Goal: Contribute content: Contribute content

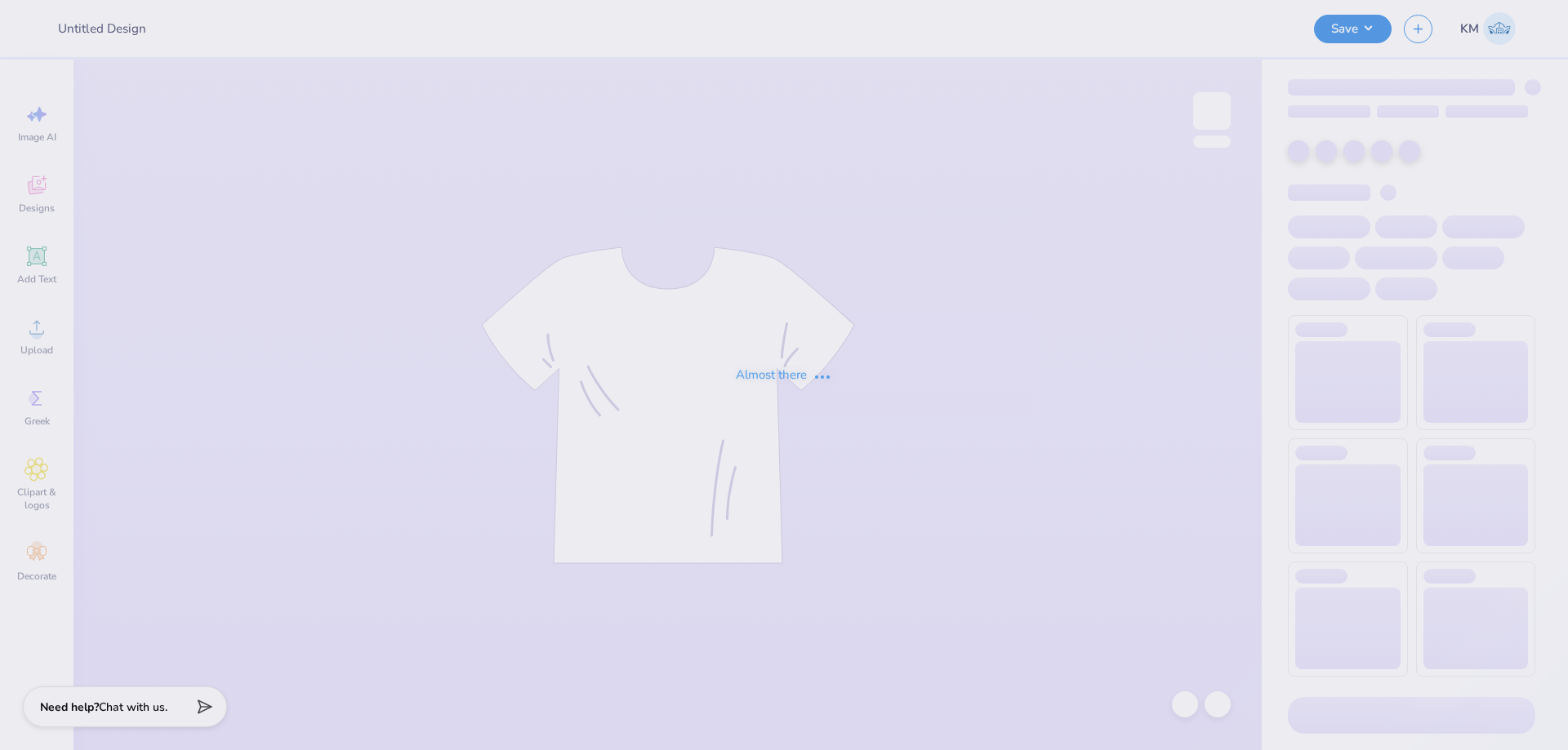
type input "sailing team tank"
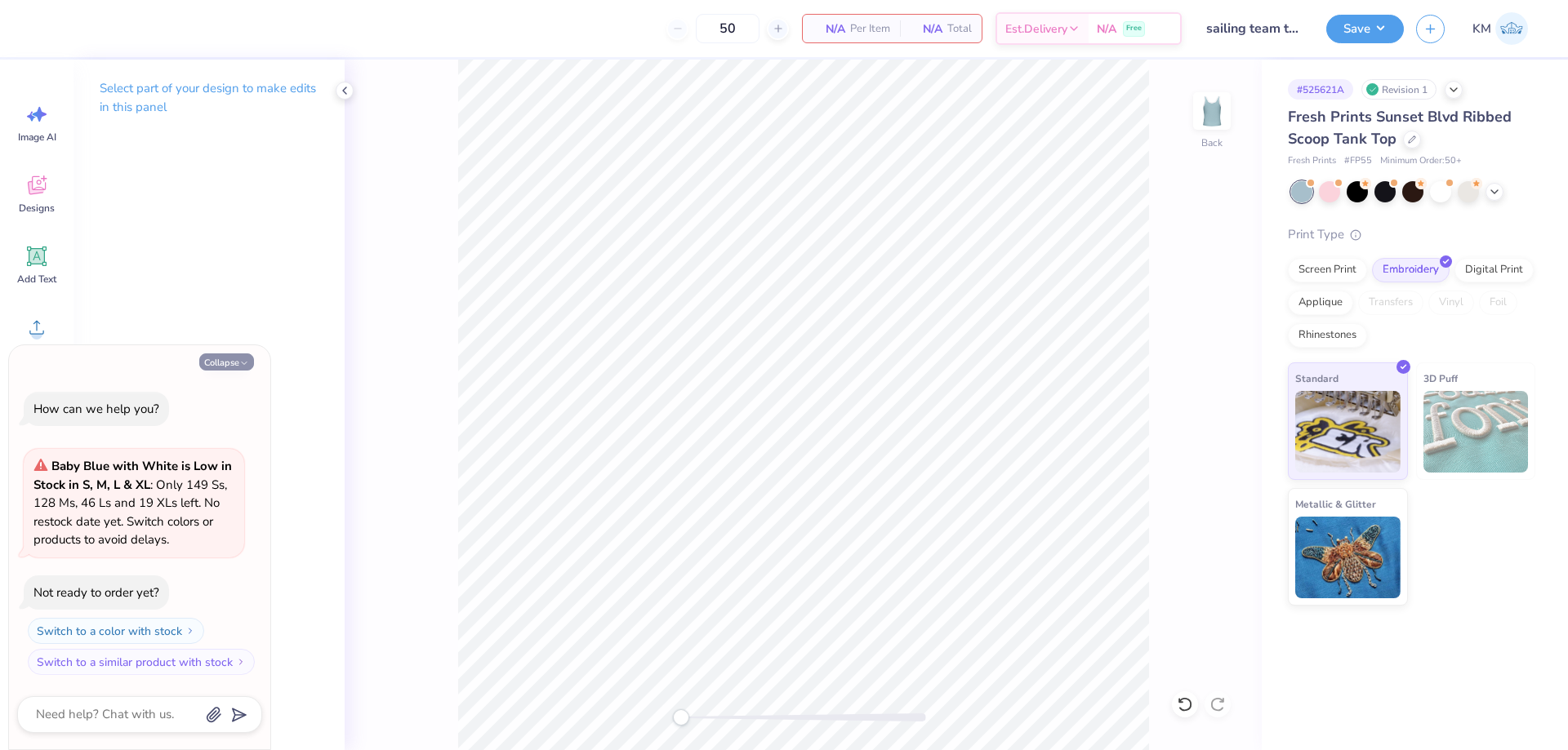
click at [246, 367] on icon "button" at bounding box center [244, 363] width 10 height 10
type textarea "x"
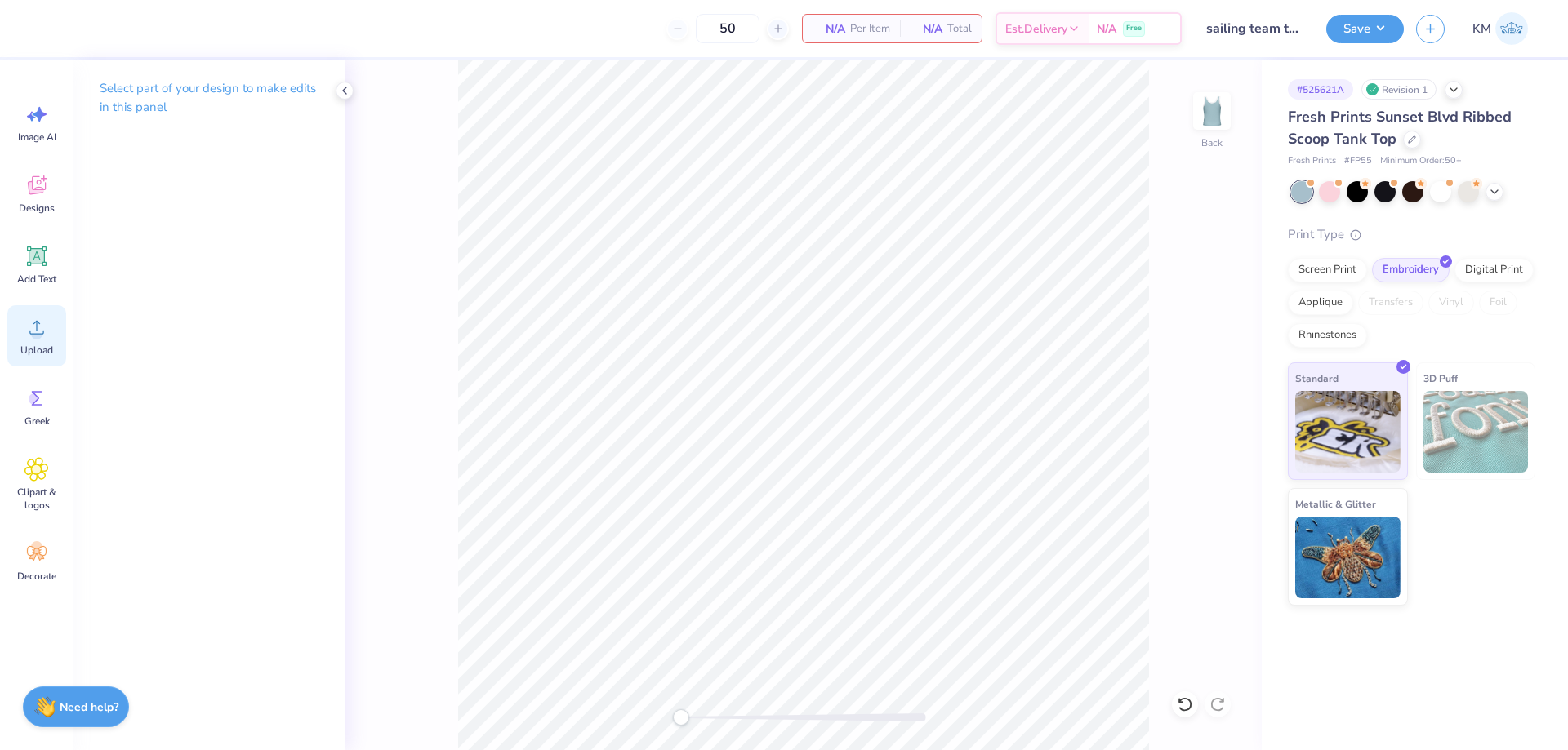
click at [31, 342] on div "Upload" at bounding box center [36, 336] width 59 height 61
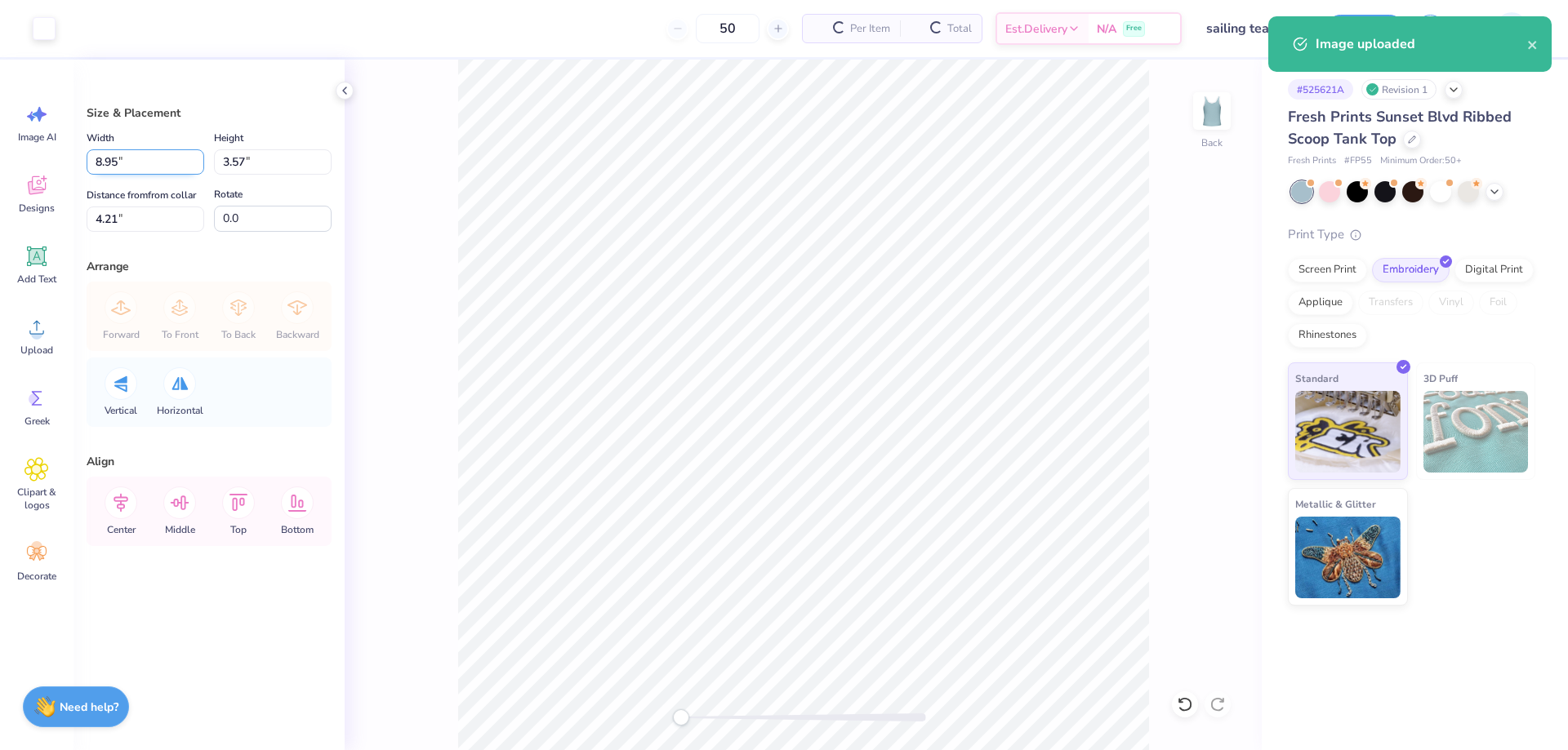
click at [129, 161] on input "8.95" at bounding box center [145, 161] width 118 height 26
type input "7.00"
type input "2.79"
click at [129, 216] on input "4.60" at bounding box center [145, 219] width 118 height 26
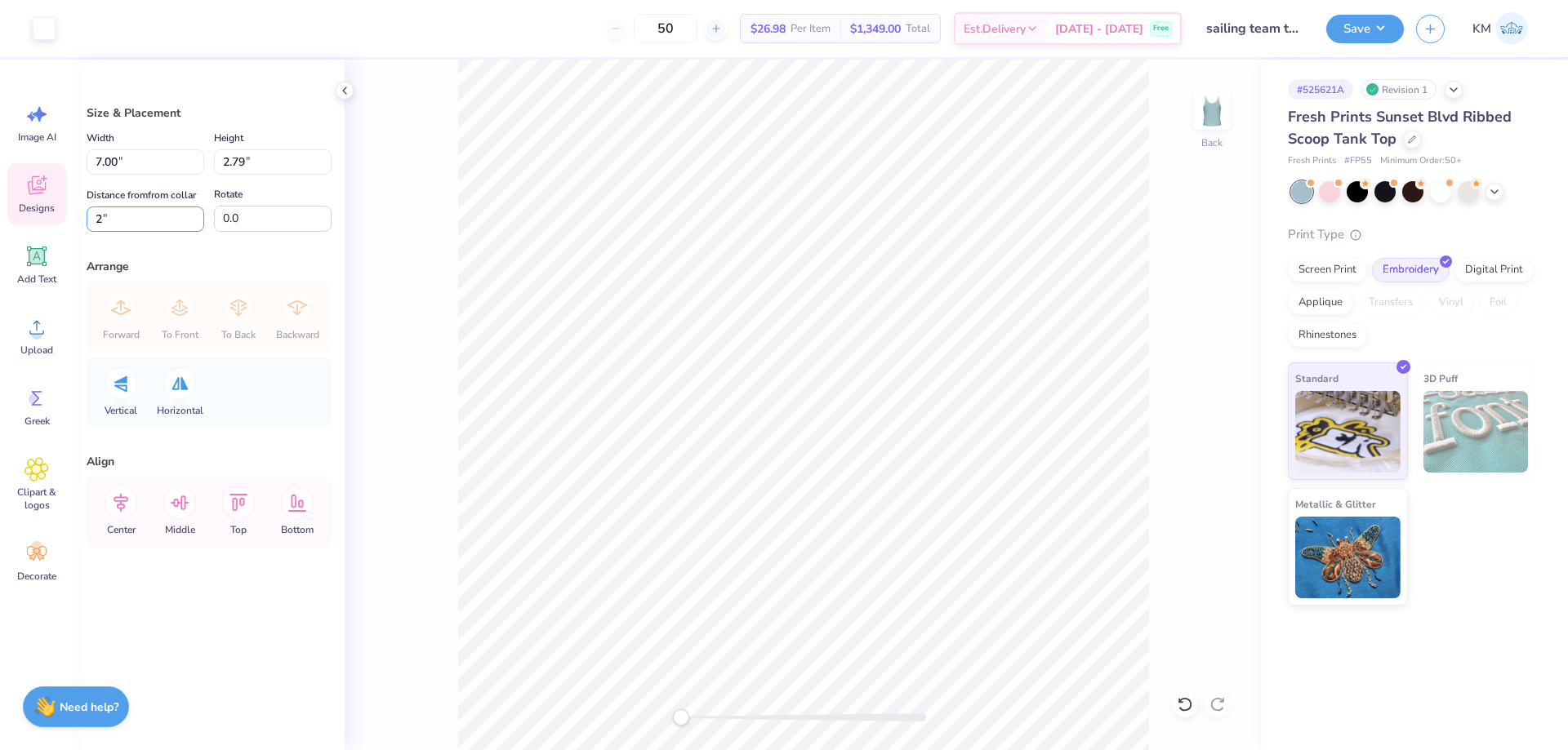
drag, startPoint x: 107, startPoint y: 215, endPoint x: 53, endPoint y: 215, distance: 54.0
click at [54, 215] on div "Art colors 50 $26.98 Per Item $1,349.00 Total Est. Delivery [DATE] - [DATE] Fre…" at bounding box center [784, 375] width 1568 height 750
type input "1"
click at [1347, 15] on button "Save" at bounding box center [1365, 26] width 78 height 29
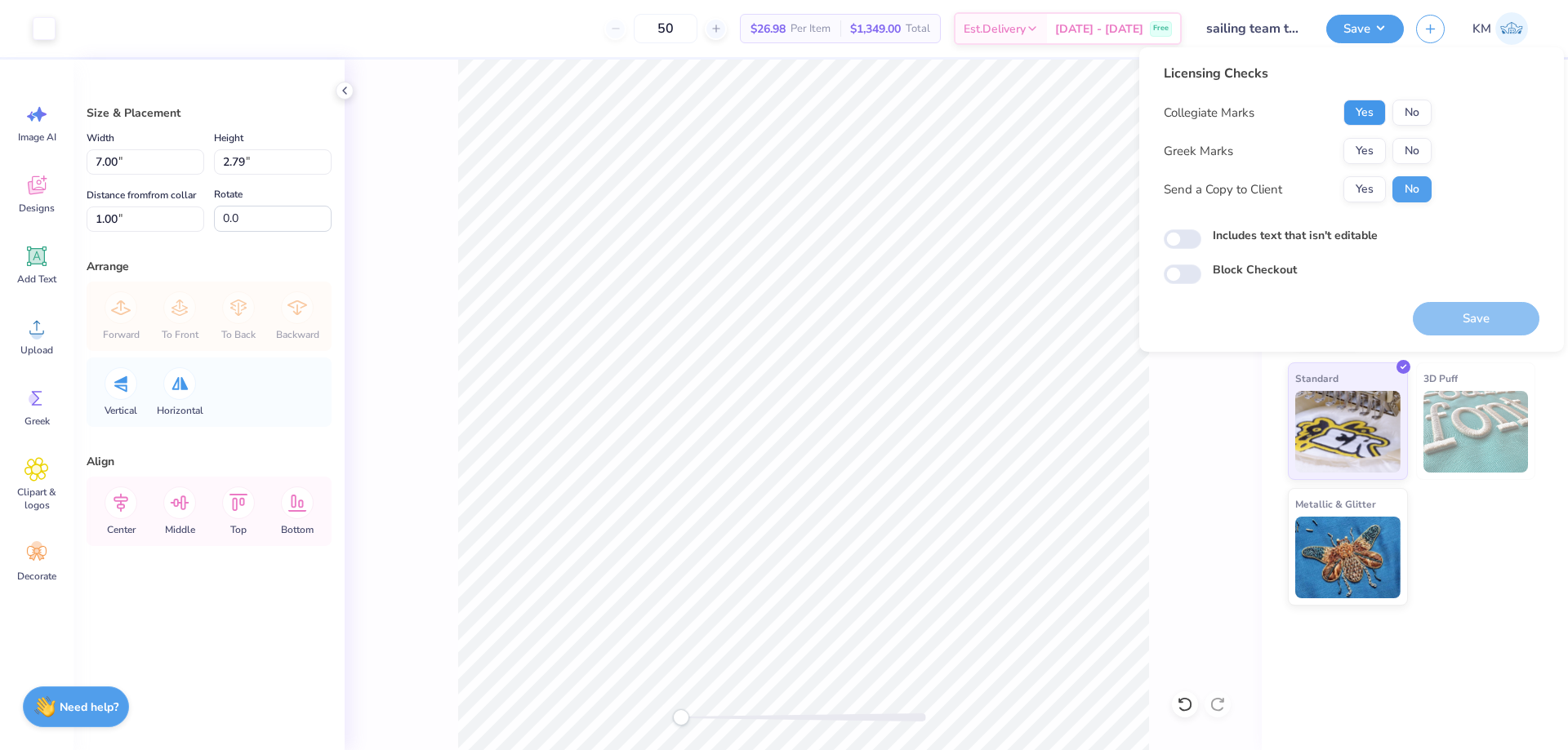
click at [1364, 108] on button "Yes" at bounding box center [1364, 113] width 42 height 26
click at [1407, 146] on button "No" at bounding box center [1411, 151] width 39 height 26
click at [1368, 180] on button "Yes" at bounding box center [1364, 190] width 42 height 26
click at [1467, 308] on button "Save" at bounding box center [1475, 319] width 127 height 33
